Goal: Task Accomplishment & Management: Manage account settings

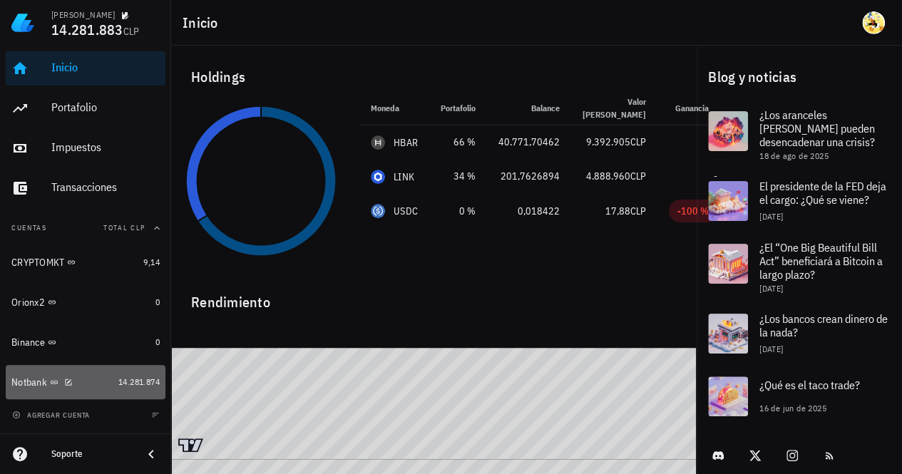
click at [98, 383] on div "Notbank" at bounding box center [61, 383] width 101 height 14
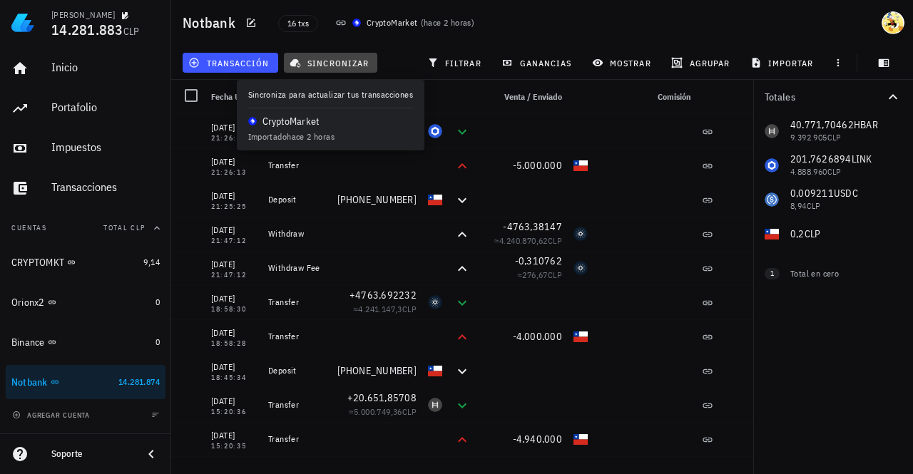
click at [322, 63] on span "sincronizar" at bounding box center [330, 62] width 76 height 11
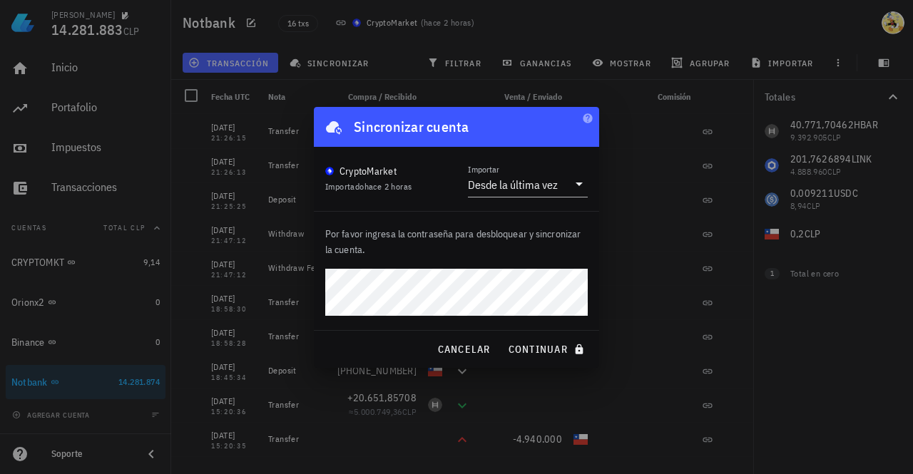
click at [502, 337] on button "continuar" at bounding box center [547, 350] width 91 height 26
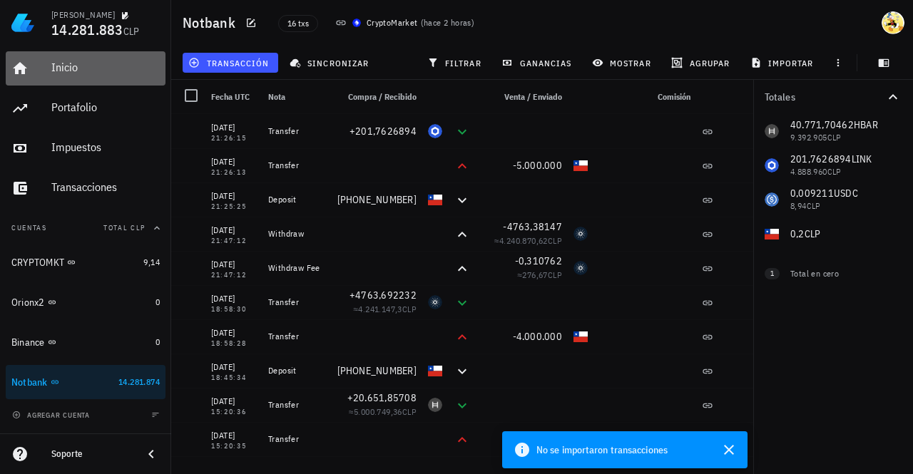
click at [78, 62] on div "Inicio" at bounding box center [105, 68] width 108 height 14
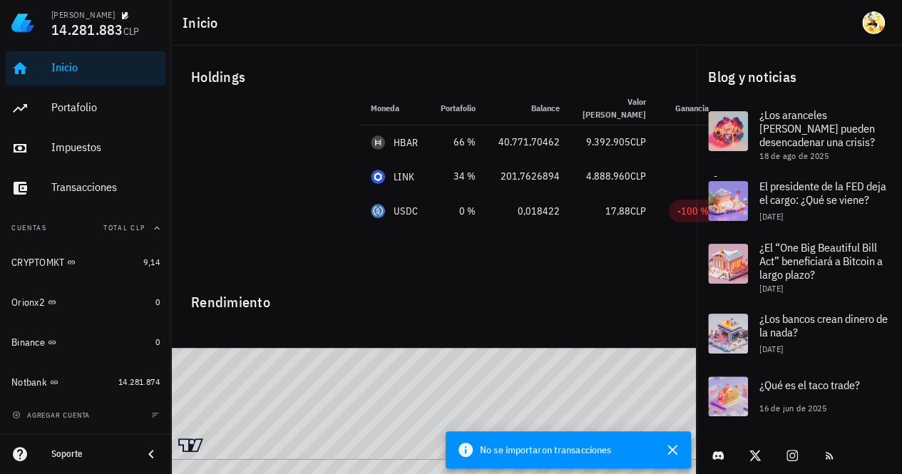
scroll to position [4, 0]
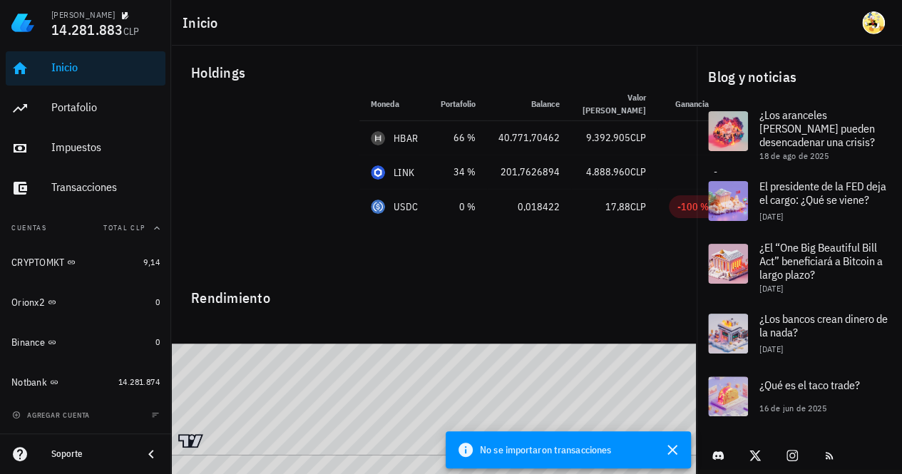
click at [14, 28] on img at bounding box center [22, 22] width 23 height 23
click at [21, 27] on img at bounding box center [22, 22] width 23 height 23
click at [671, 452] on icon "button" at bounding box center [673, 450] width 10 height 10
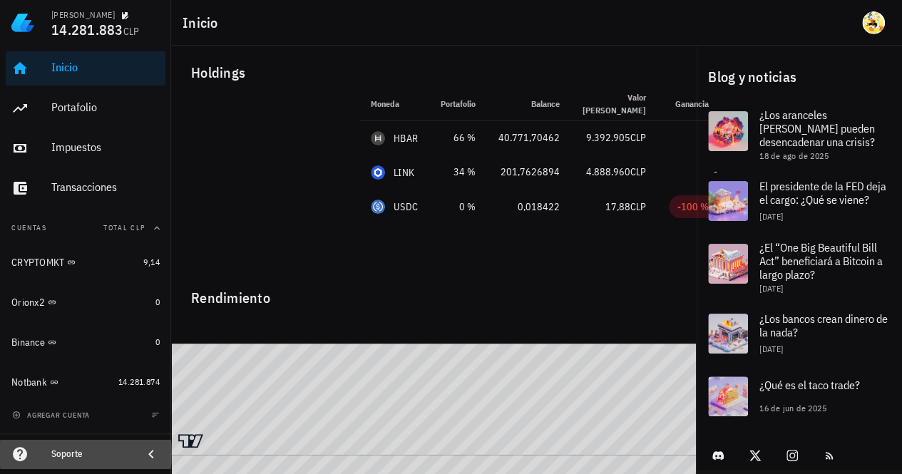
click at [148, 456] on icon at bounding box center [151, 454] width 17 height 17
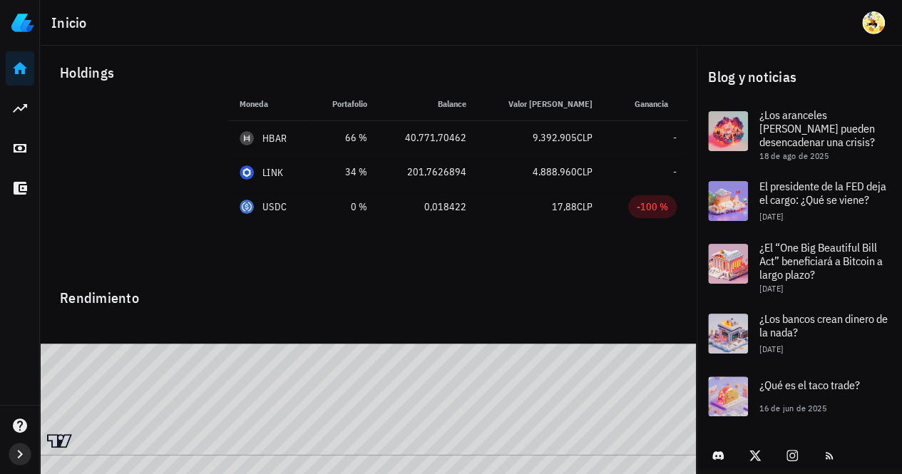
click at [13, 454] on icon "button" at bounding box center [19, 454] width 17 height 17
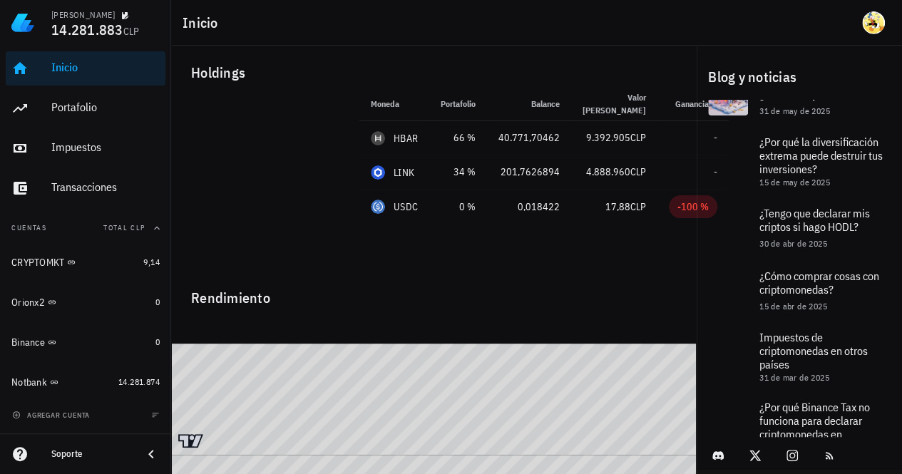
scroll to position [428, 0]
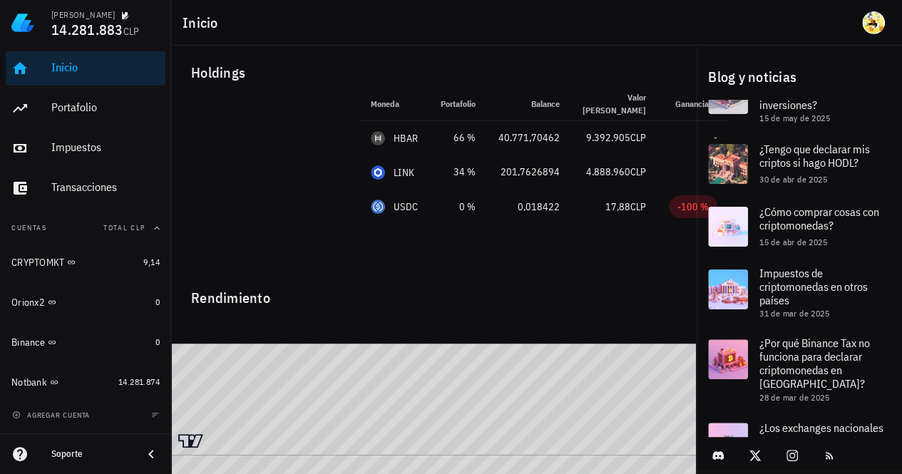
click at [83, 68] on div "Inicio" at bounding box center [105, 68] width 108 height 14
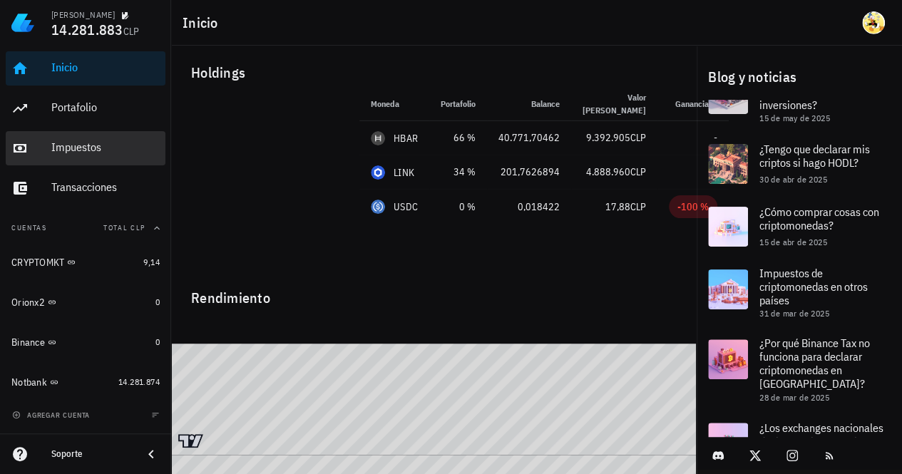
click at [83, 151] on div "Impuestos" at bounding box center [105, 148] width 108 height 14
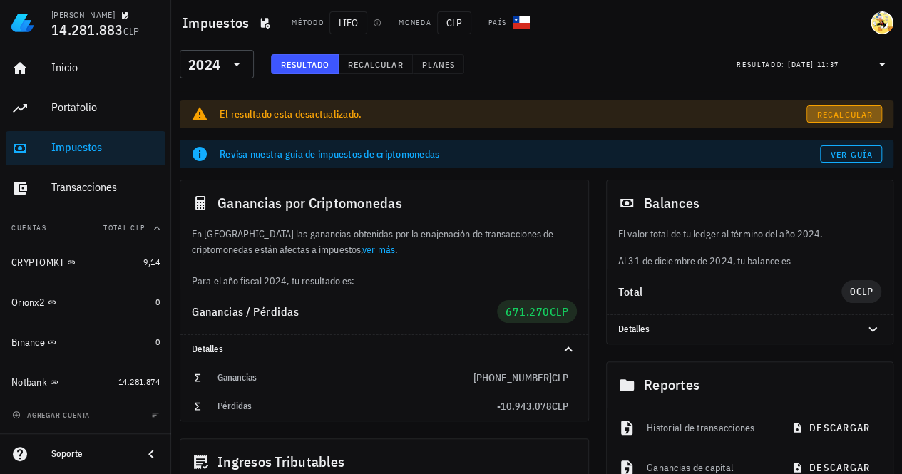
click at [844, 116] on span "Recalcular" at bounding box center [845, 114] width 56 height 11
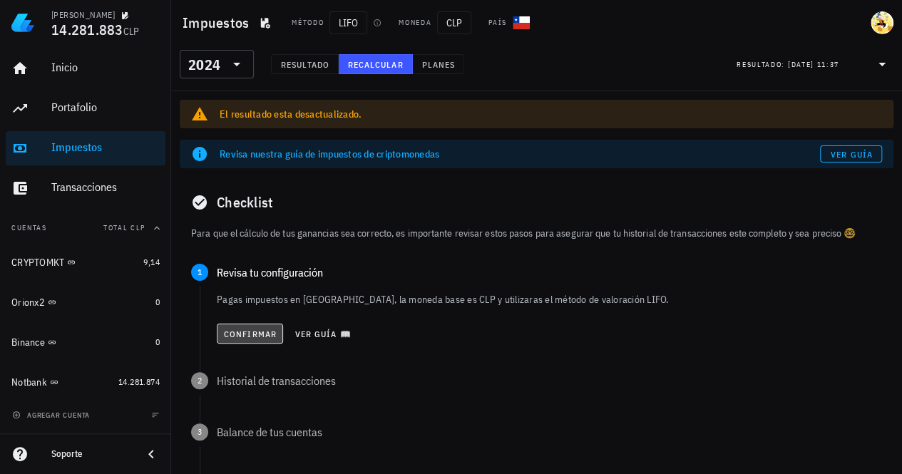
click at [267, 334] on span "Confirmar" at bounding box center [250, 334] width 54 height 11
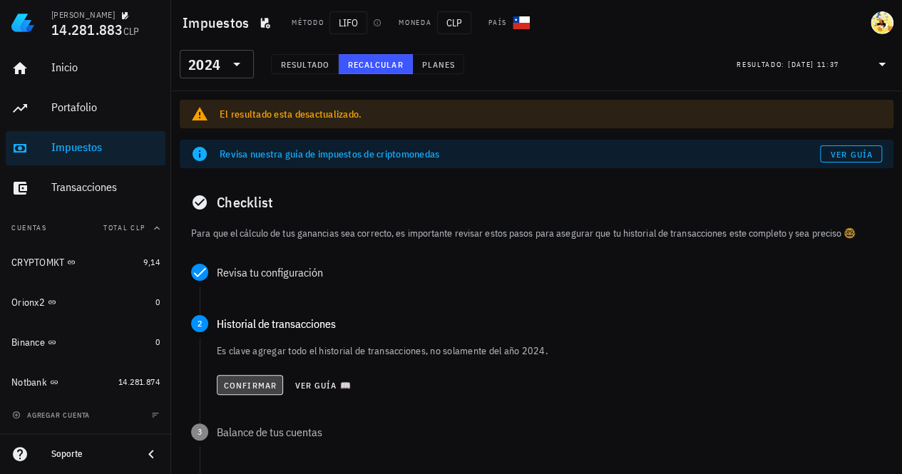
click at [253, 384] on span "Confirmar" at bounding box center [250, 385] width 54 height 11
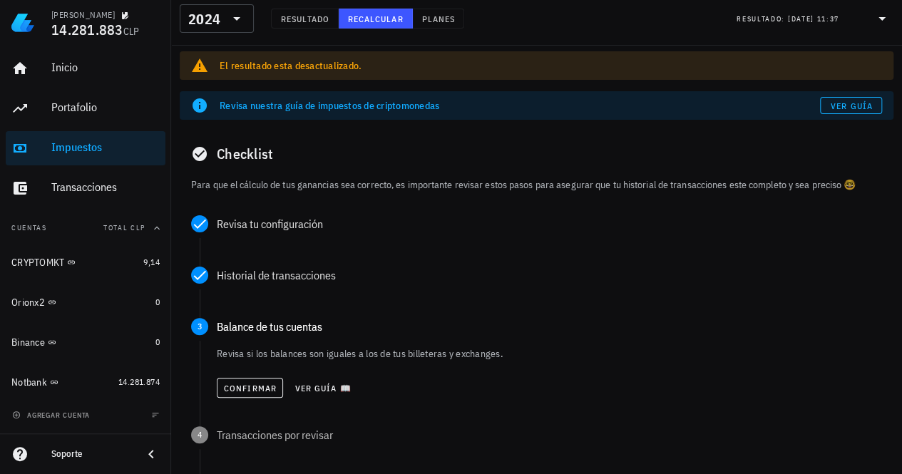
scroll to position [71, 0]
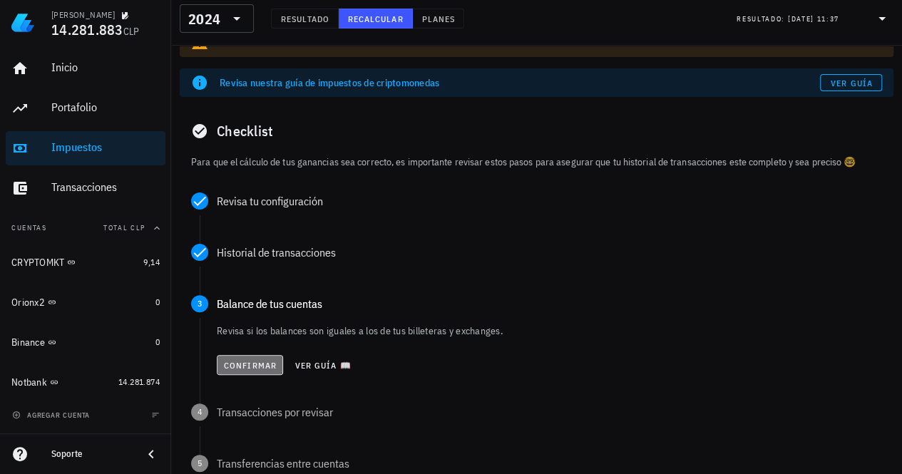
click at [254, 356] on button "Confirmar" at bounding box center [250, 365] width 66 height 20
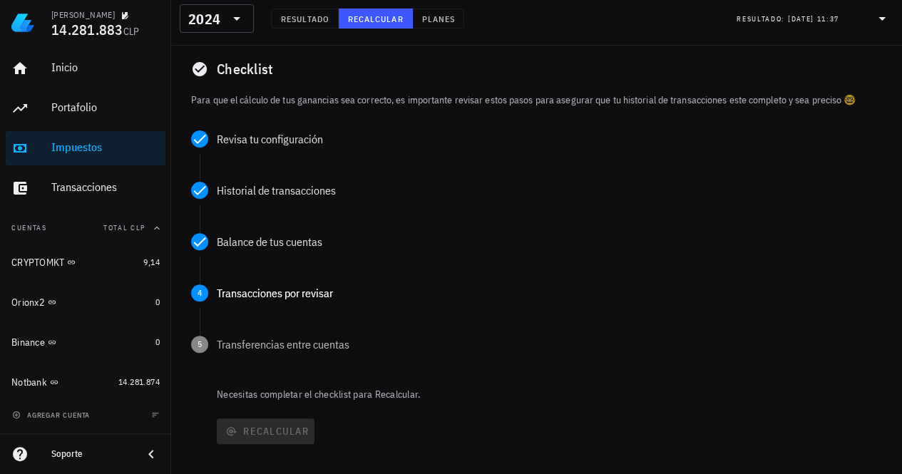
scroll to position [214, 0]
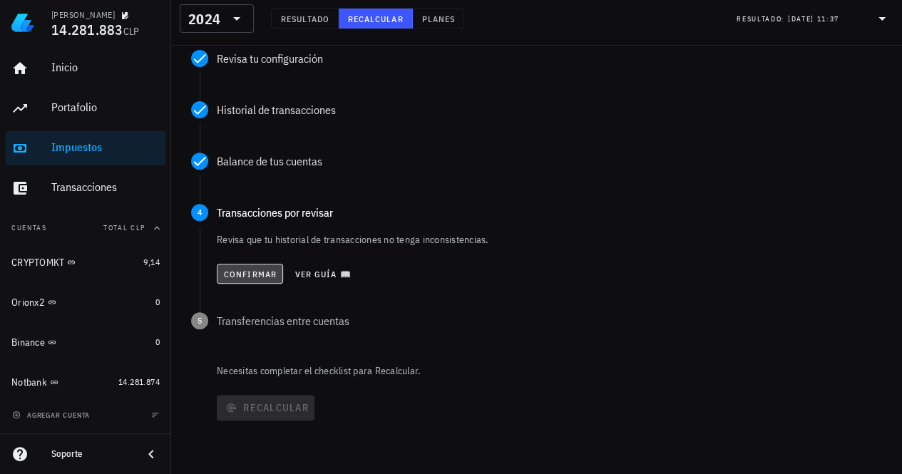
click at [253, 270] on span "Confirmar" at bounding box center [250, 274] width 54 height 11
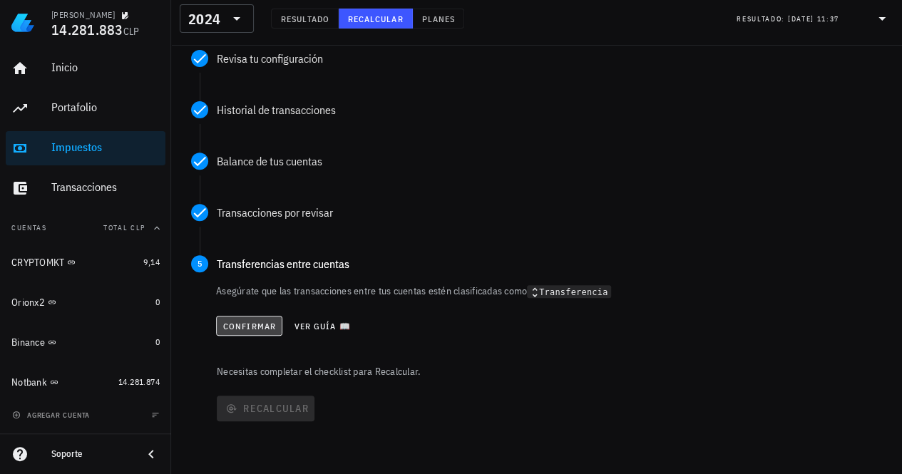
click at [252, 326] on span "Confirmar" at bounding box center [250, 326] width 54 height 11
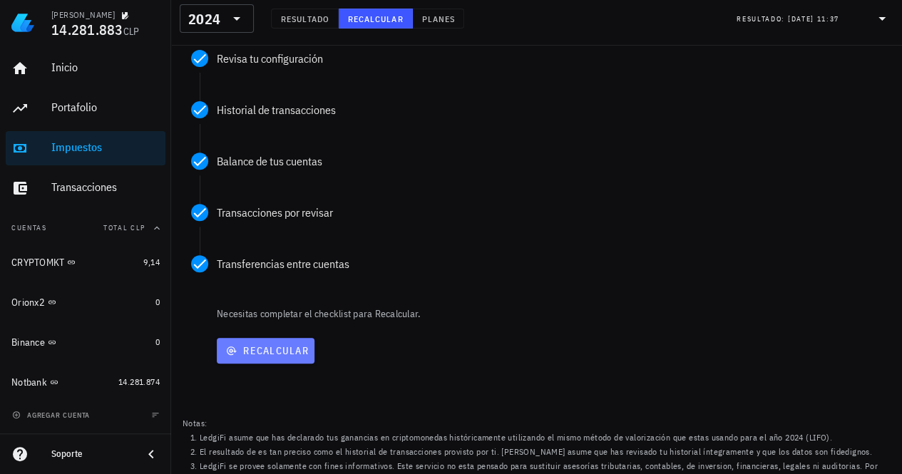
click at [274, 362] on button "Recalcular" at bounding box center [266, 351] width 98 height 26
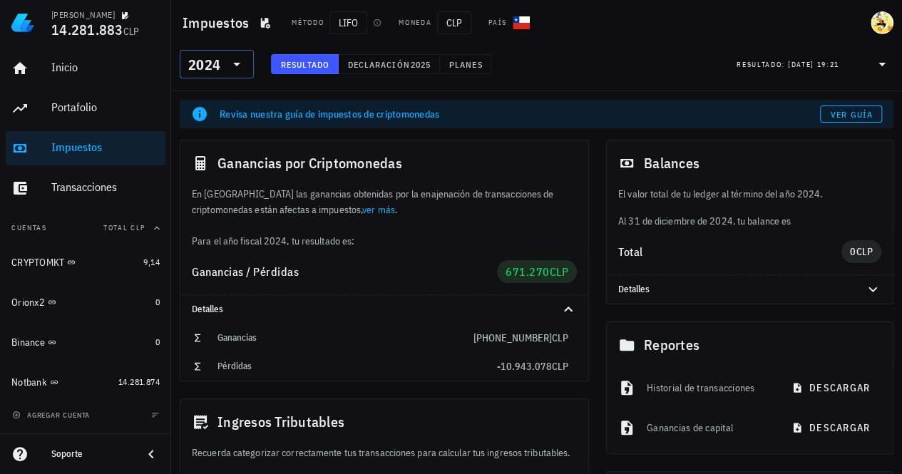
click at [235, 65] on icon at bounding box center [236, 64] width 17 height 17
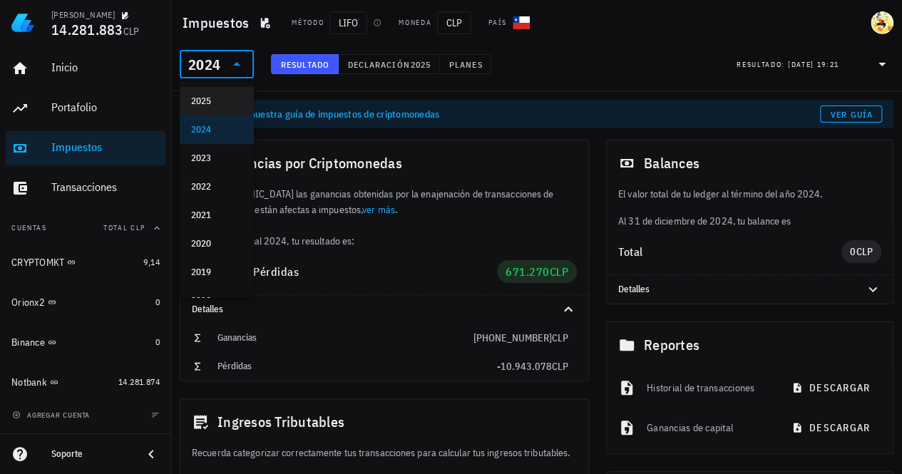
click at [206, 98] on div "2025" at bounding box center [216, 101] width 51 height 11
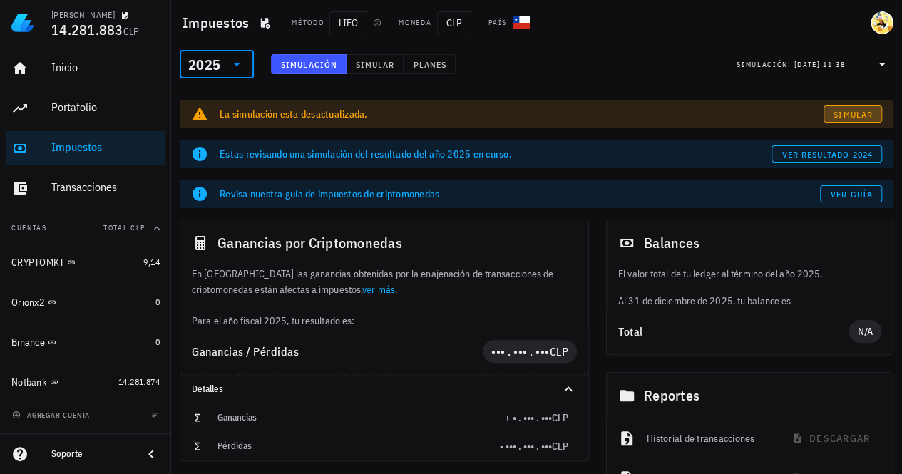
click at [855, 116] on span "Simular" at bounding box center [853, 114] width 40 height 11
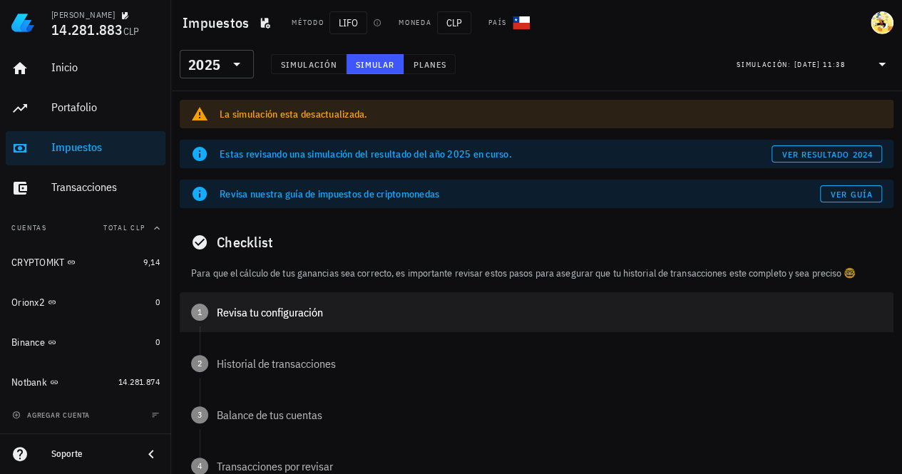
click at [325, 320] on div "1 Revisa tu configuración" at bounding box center [537, 312] width 714 height 40
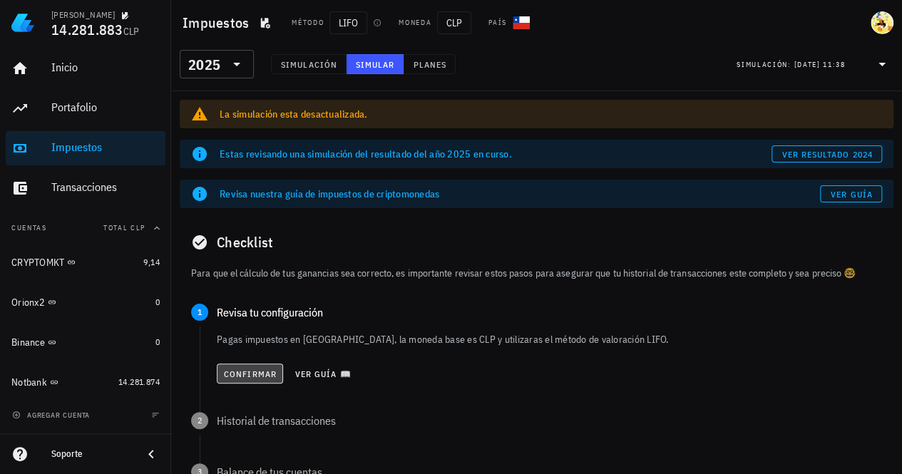
click at [260, 372] on span "Confirmar" at bounding box center [250, 374] width 54 height 11
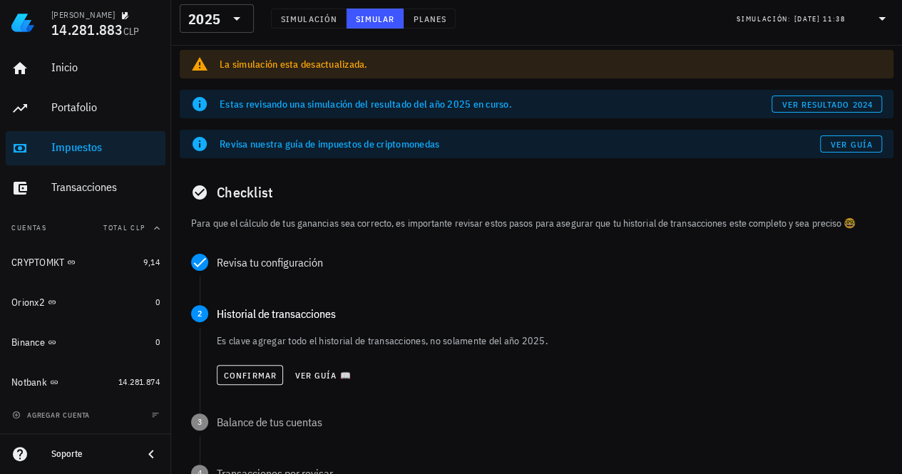
scroll to position [71, 0]
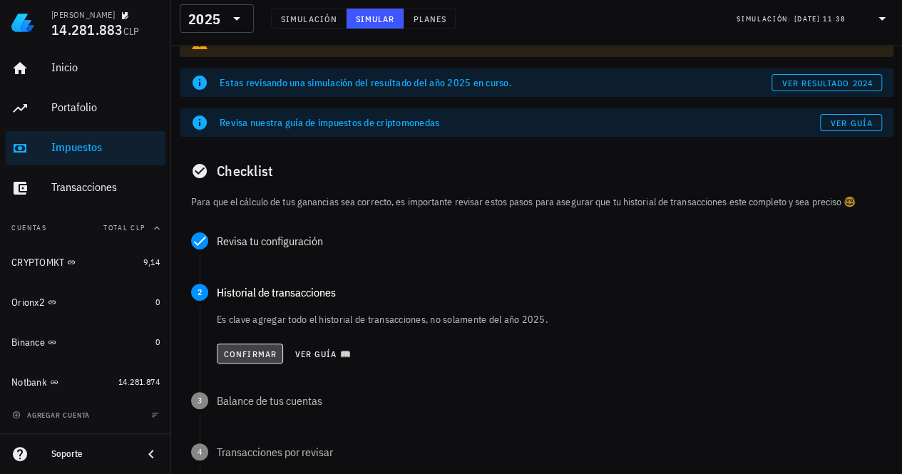
click at [261, 352] on span "Confirmar" at bounding box center [250, 354] width 54 height 11
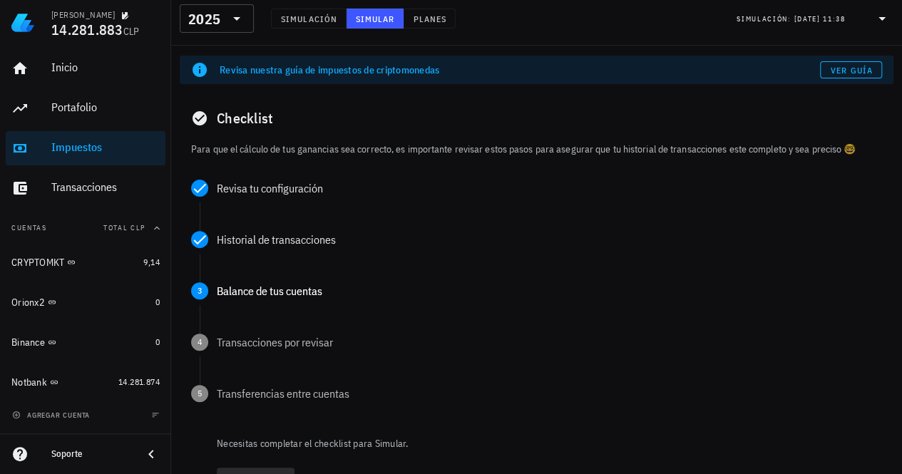
scroll to position [143, 0]
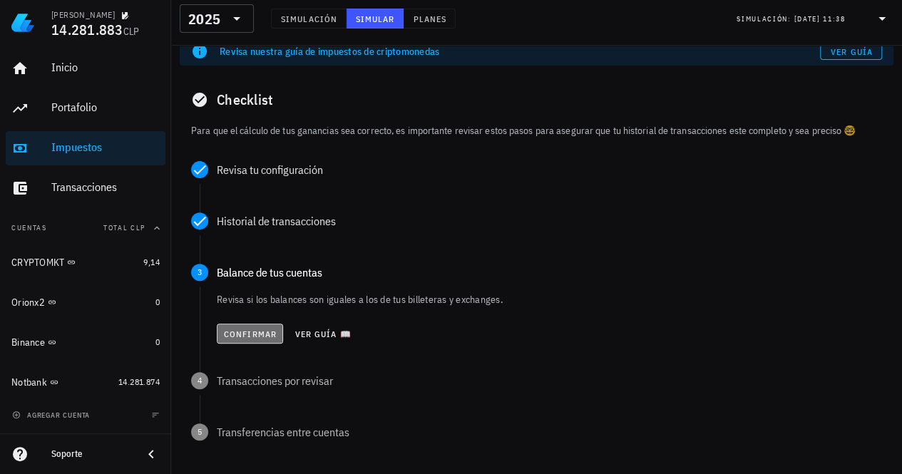
click at [259, 334] on span "Confirmar" at bounding box center [250, 334] width 54 height 11
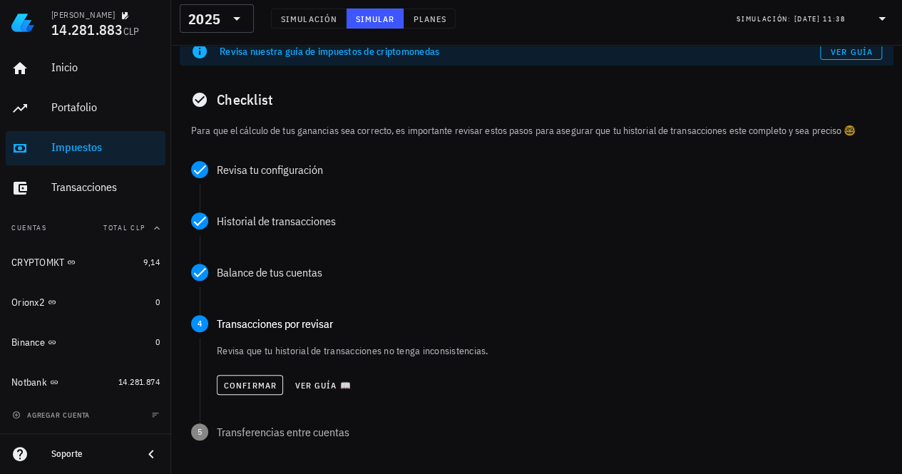
scroll to position [214, 0]
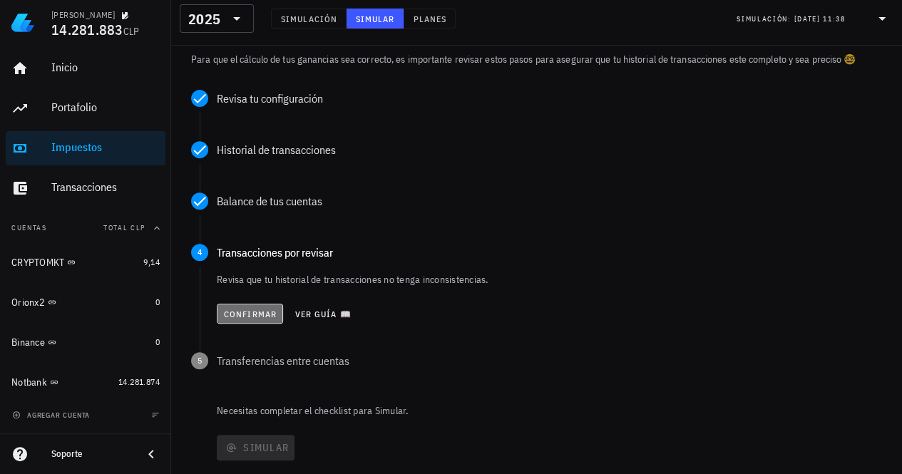
click at [267, 315] on span "Confirmar" at bounding box center [250, 314] width 54 height 11
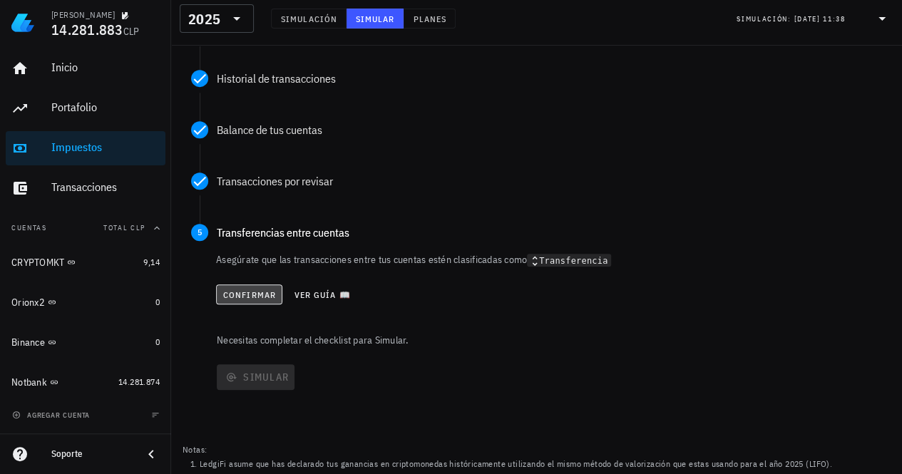
click at [256, 295] on span "Confirmar" at bounding box center [250, 295] width 54 height 11
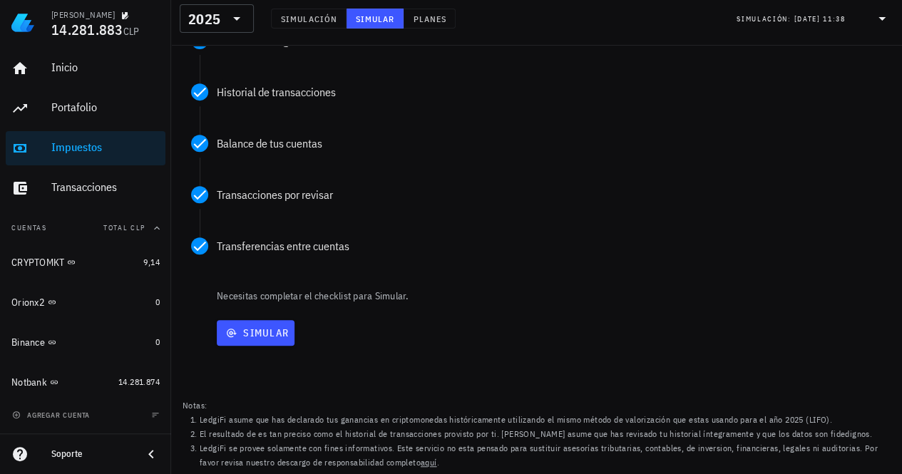
scroll to position [271, 0]
click at [260, 339] on span "Simular" at bounding box center [256, 333] width 66 height 13
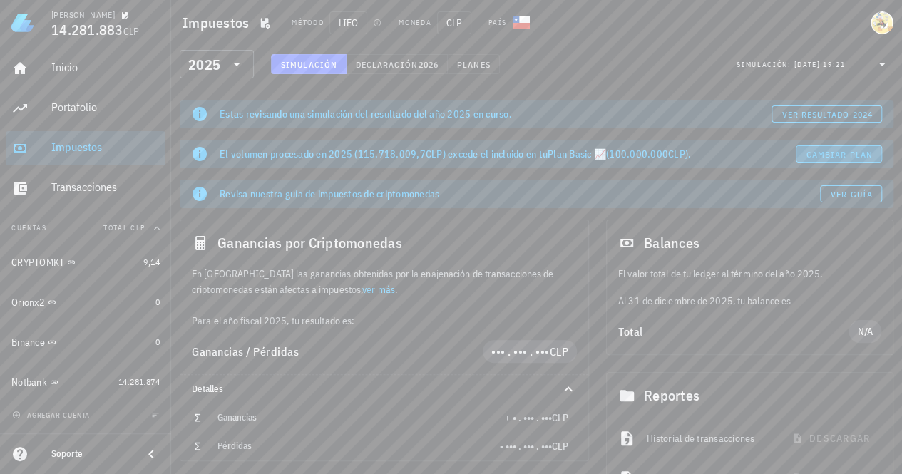
click at [835, 155] on span "Cambiar plan" at bounding box center [839, 154] width 67 height 11
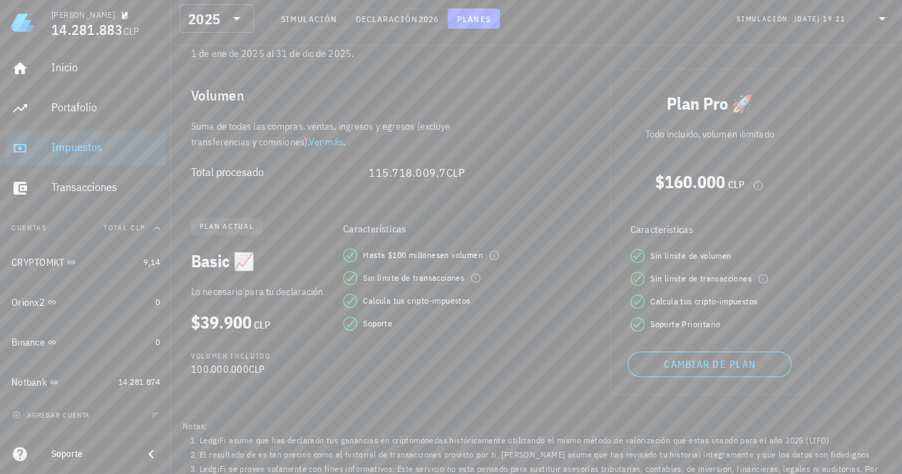
scroll to position [200, 0]
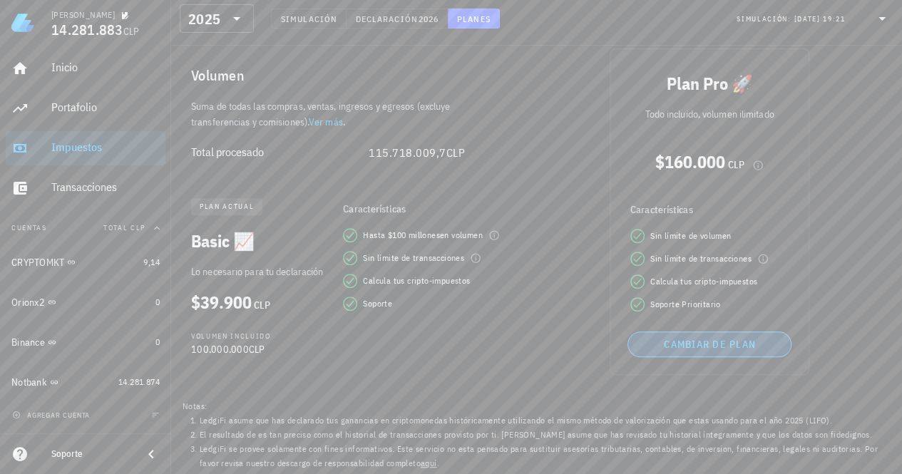
click at [701, 347] on span "Cambiar de plan" at bounding box center [709, 344] width 151 height 13
